Goal: Browse casually

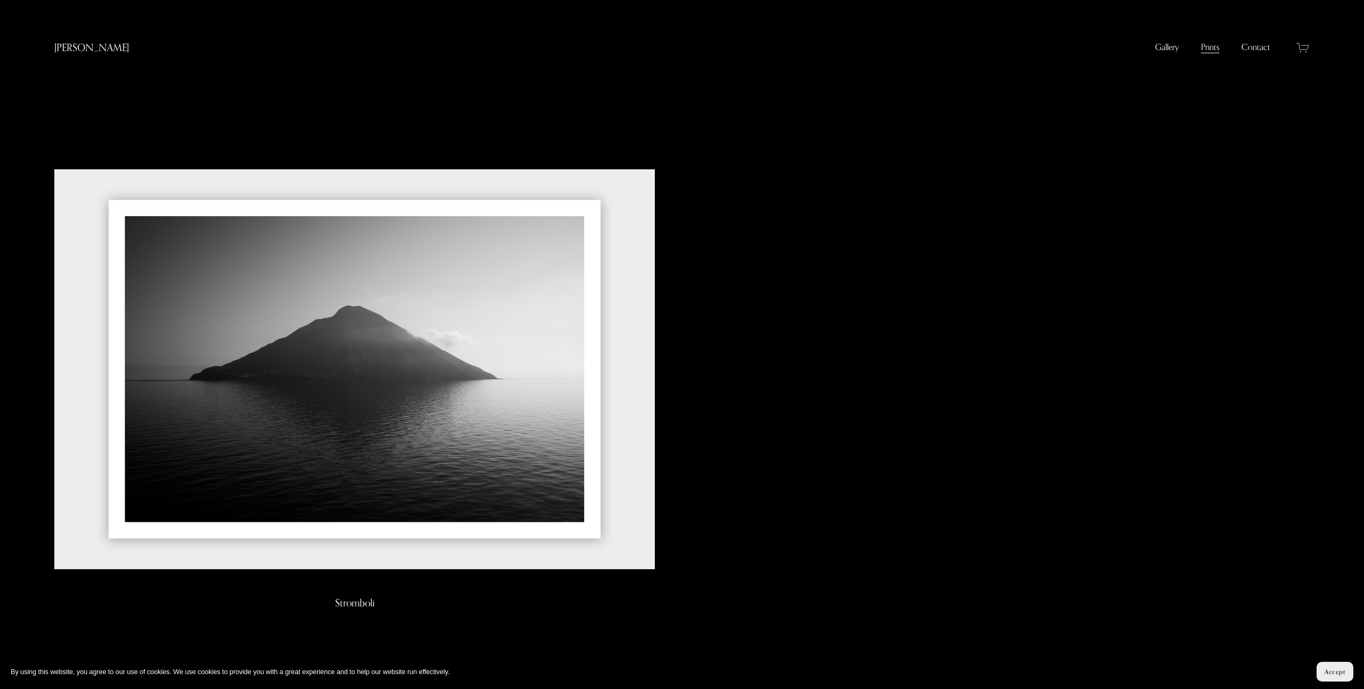
click at [1255, 50] on link "Contact" at bounding box center [1255, 47] width 29 height 13
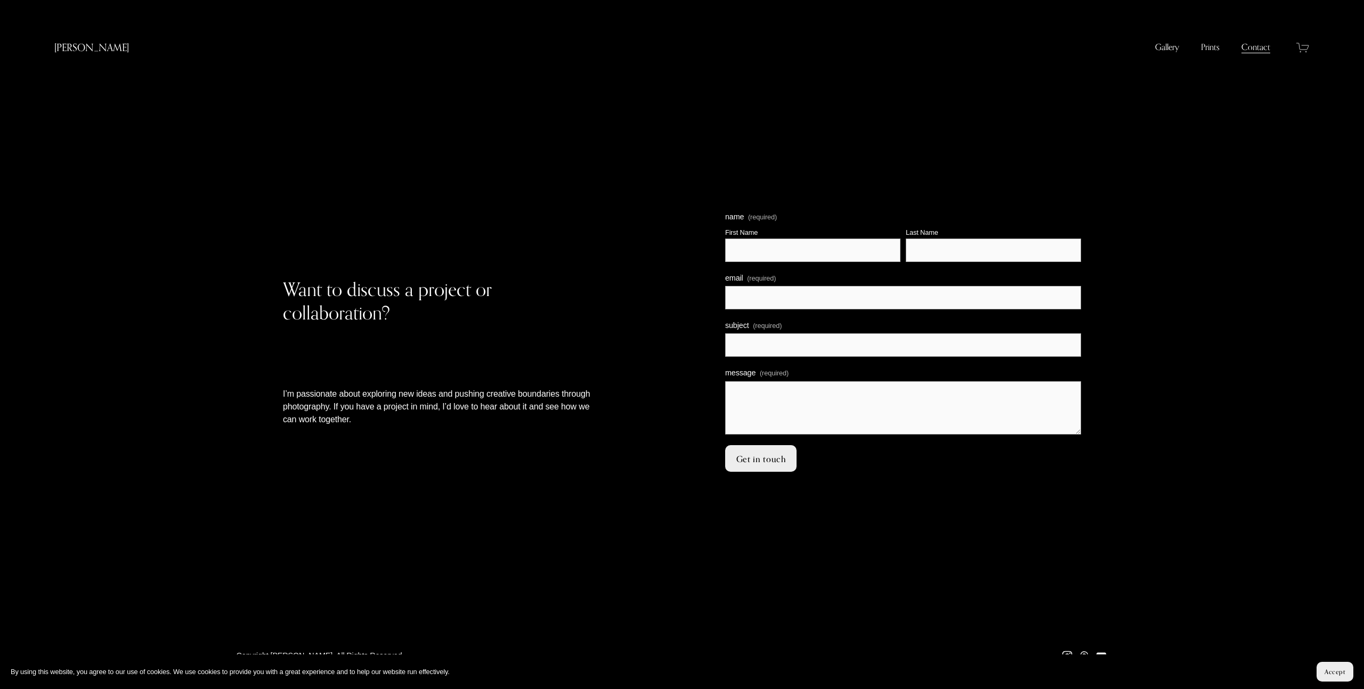
click at [88, 49] on link "[PERSON_NAME]" at bounding box center [91, 47] width 75 height 12
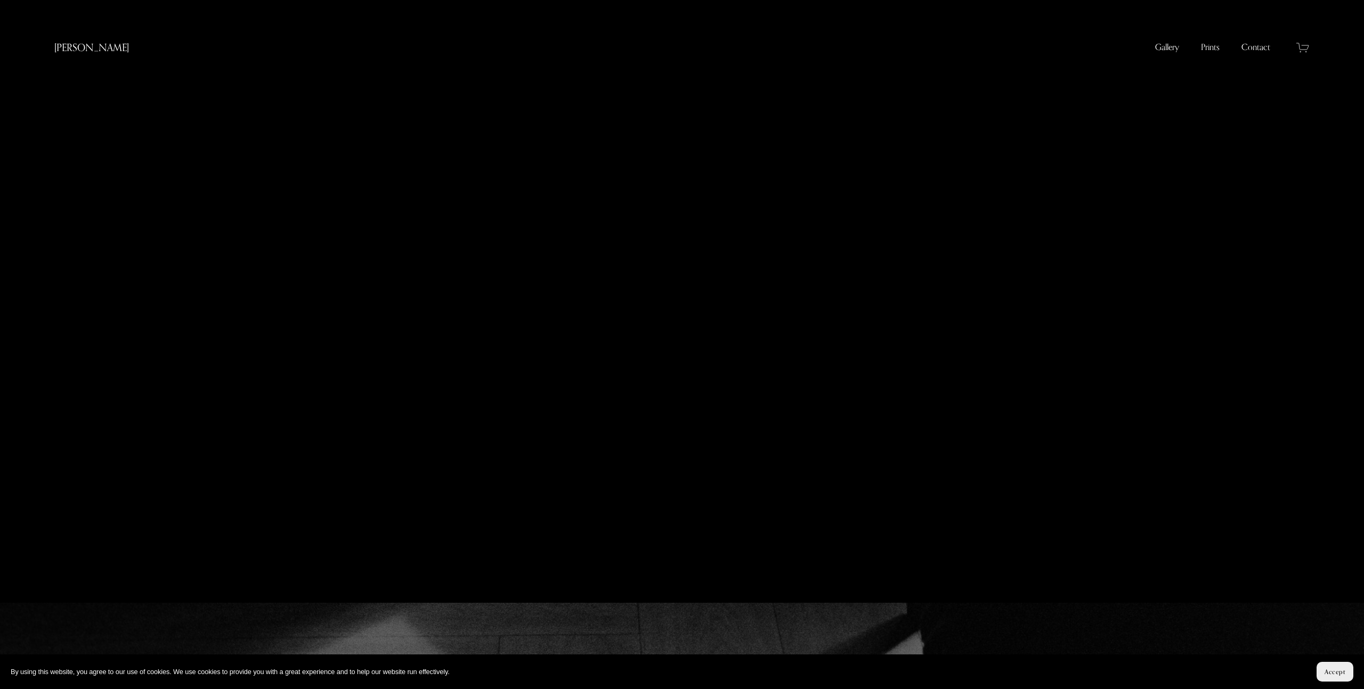
click at [1165, 45] on link "Gallery" at bounding box center [1167, 47] width 24 height 13
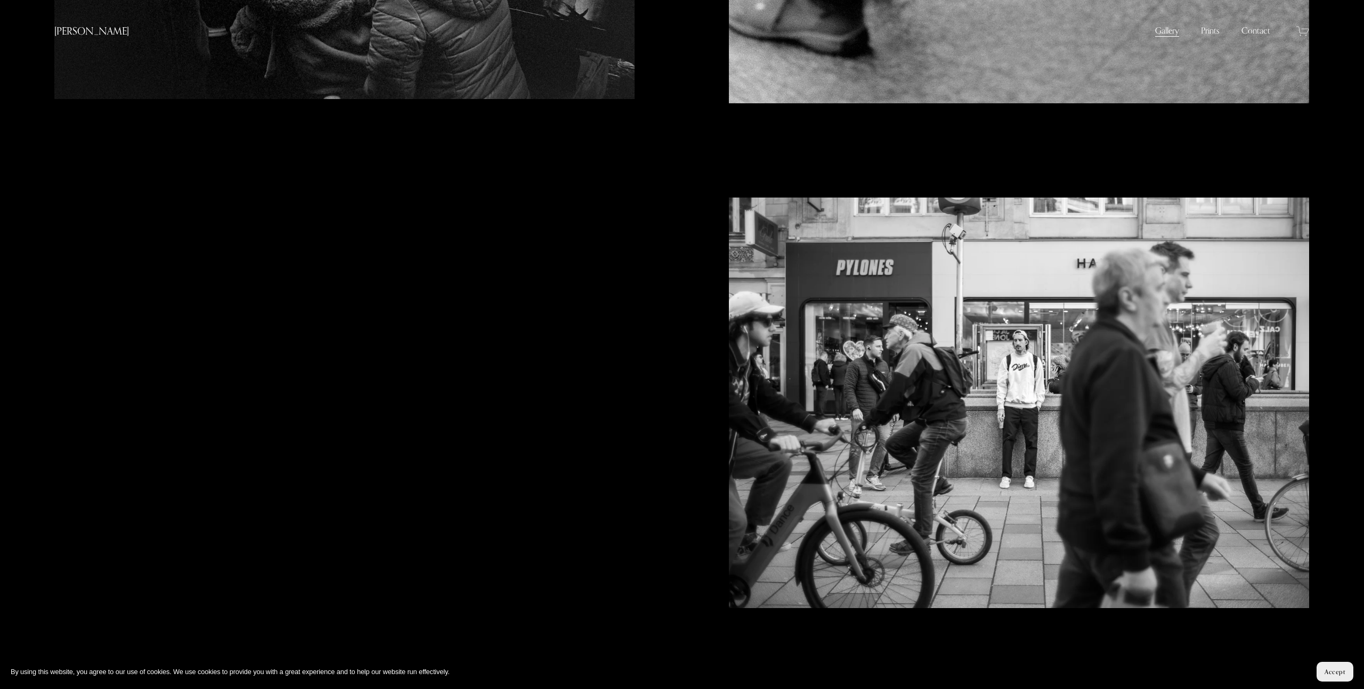
scroll to position [907, 0]
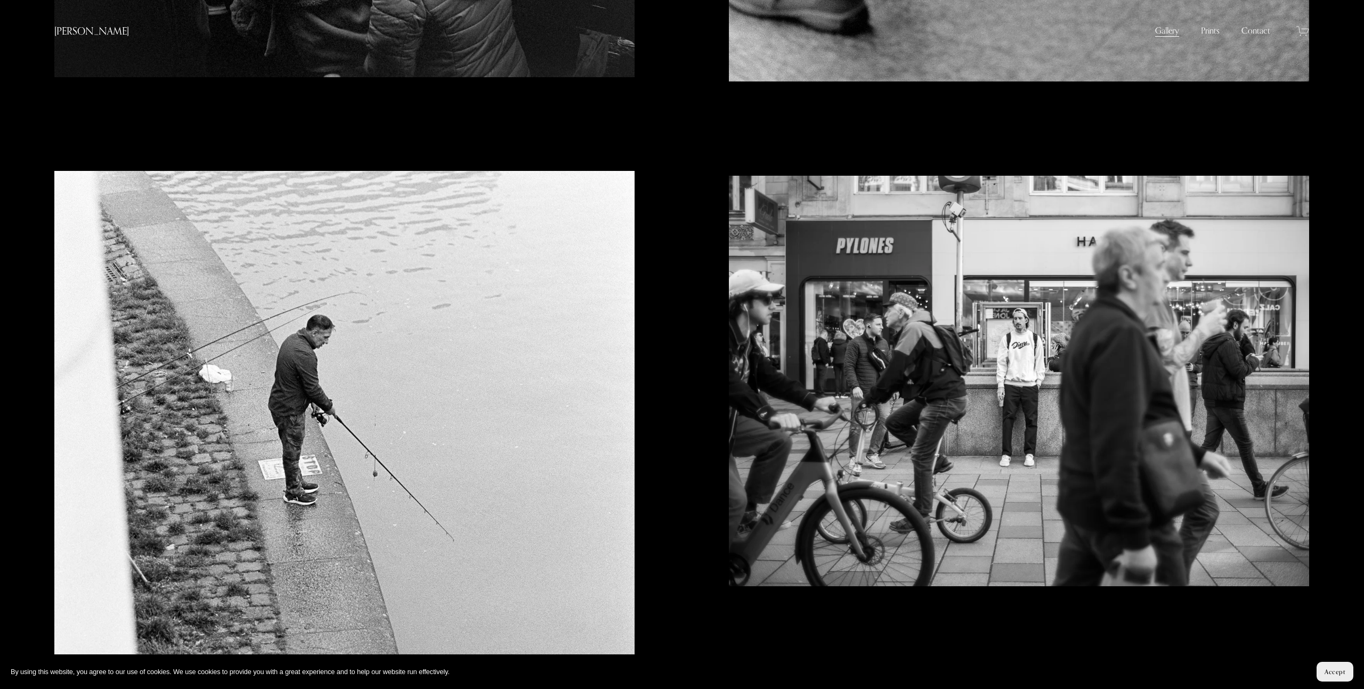
click at [584, 189] on img at bounding box center [344, 606] width 581 height 871
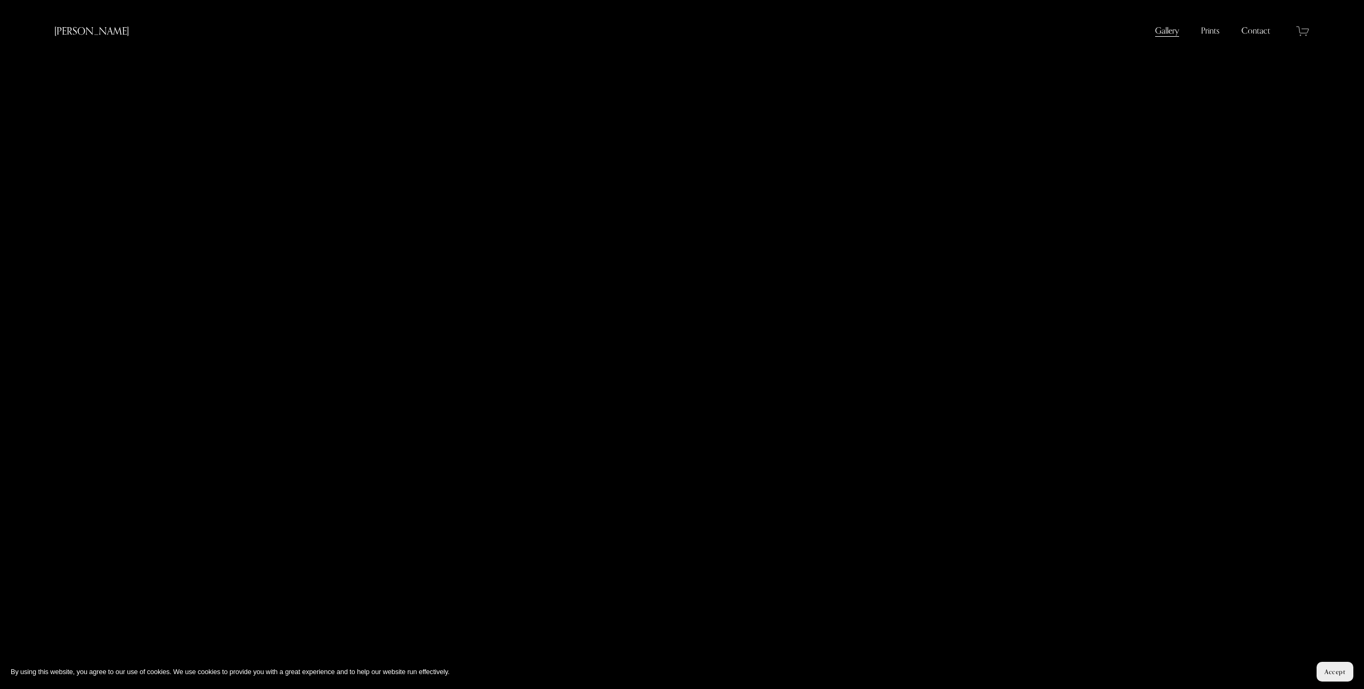
scroll to position [5246, 0]
